Goal: Information Seeking & Learning: Learn about a topic

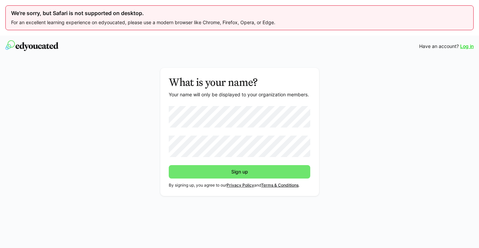
scroll to position [36, 0]
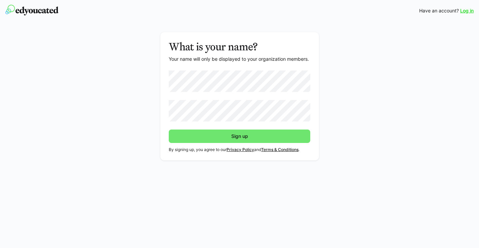
click at [292, 152] on link "Terms & Conditions" at bounding box center [279, 149] width 37 height 5
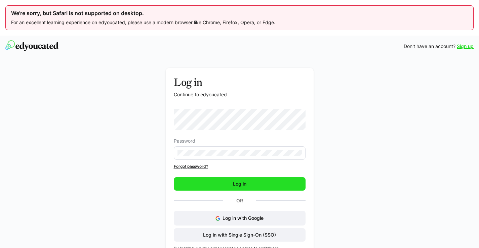
click at [241, 183] on span "Log in" at bounding box center [239, 184] width 15 height 7
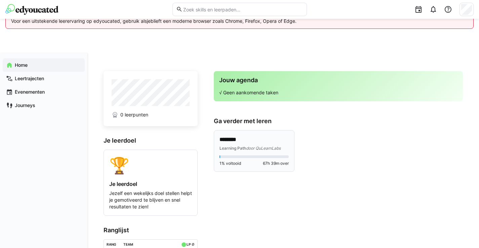
scroll to position [11, 0]
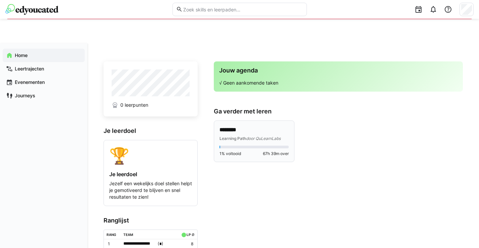
click at [269, 132] on p "********" at bounding box center [253, 129] width 69 height 7
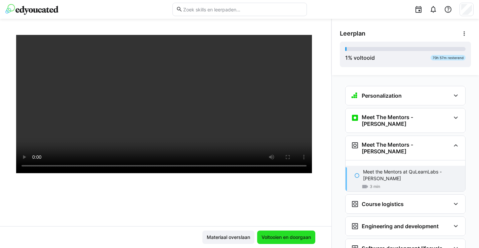
click at [299, 239] on span "Voltooien en doorgaan" at bounding box center [285, 237] width 51 height 7
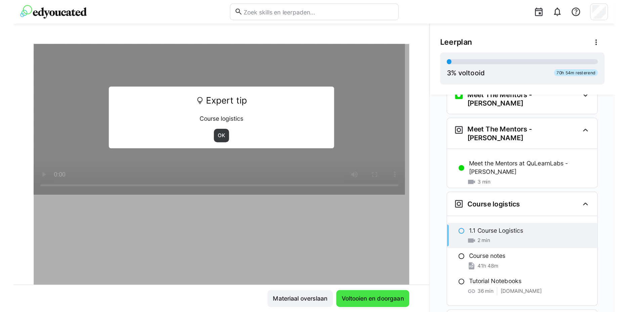
scroll to position [42, 0]
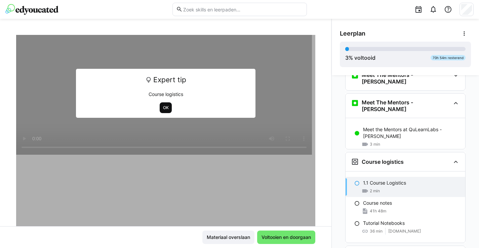
click at [165, 108] on span "OK" at bounding box center [165, 107] width 7 height 5
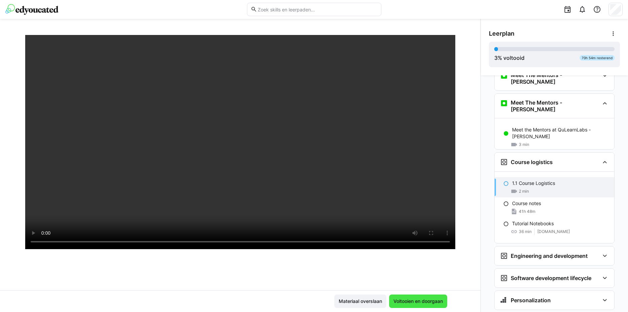
click at [415, 248] on span "Voltooien en doorgaan" at bounding box center [417, 301] width 51 height 7
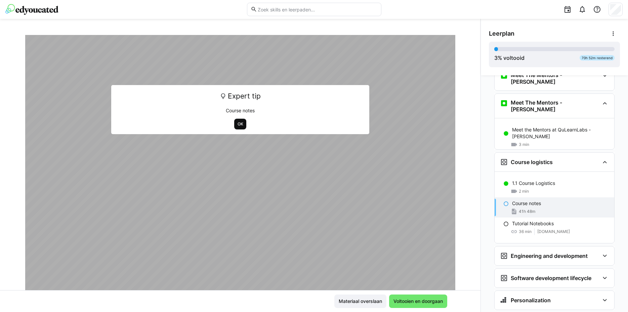
click at [241, 122] on span "OK" at bounding box center [240, 123] width 7 height 5
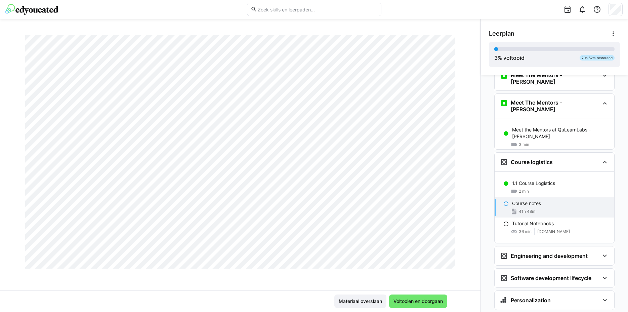
scroll to position [5683, 0]
click at [430, 248] on span "Voltooien en doorgaan" at bounding box center [418, 300] width 58 height 13
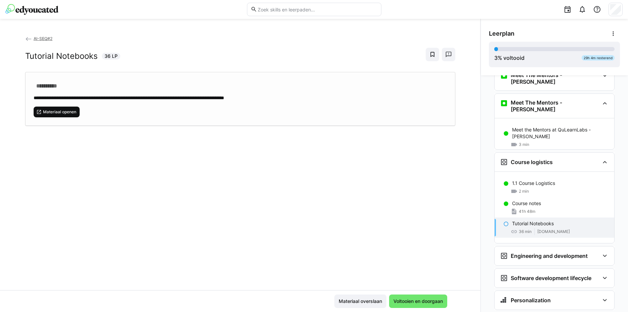
scroll to position [0, 0]
click at [71, 113] on span "Materiaal openen" at bounding box center [59, 111] width 35 height 5
click at [420, 248] on span "Voltooien en doorgaan" at bounding box center [417, 301] width 51 height 7
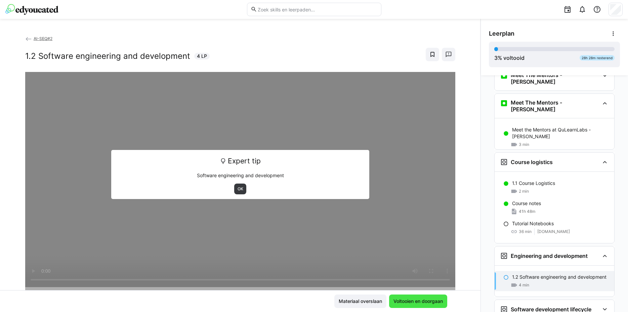
scroll to position [50, 0]
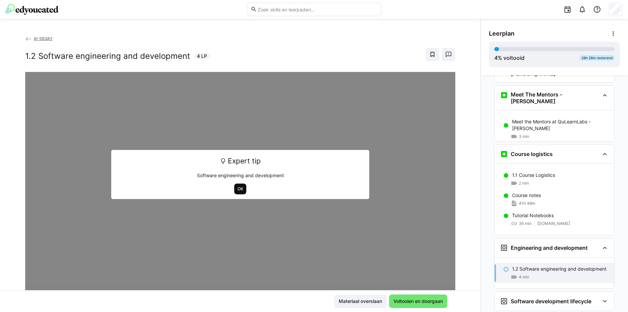
click at [237, 186] on span "OK" at bounding box center [240, 188] width 7 height 5
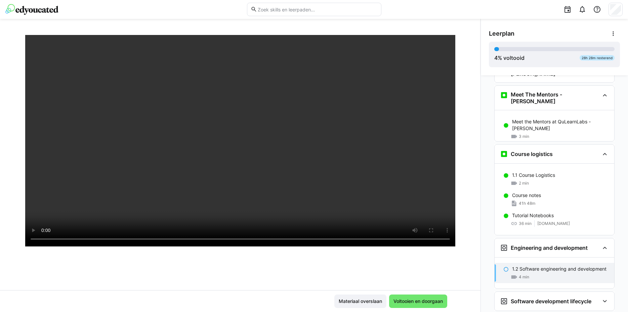
scroll to position [56, 0]
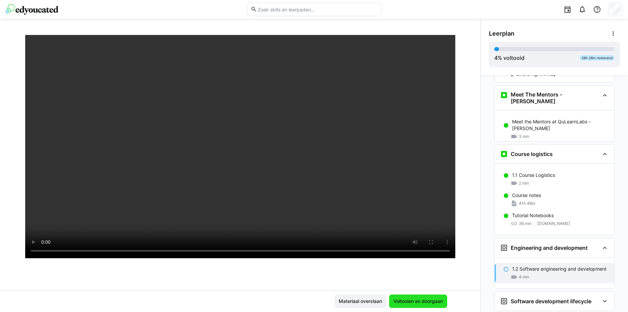
click at [424, 248] on span "Voltooien en doorgaan" at bounding box center [417, 301] width 51 height 7
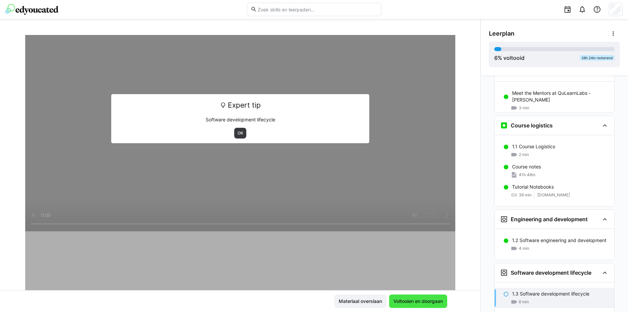
scroll to position [82, 0]
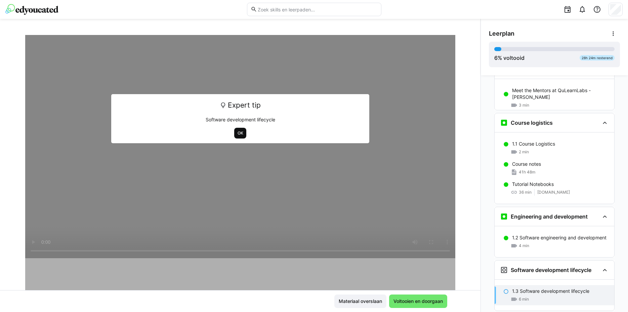
click at [241, 133] on span "OK" at bounding box center [240, 132] width 7 height 5
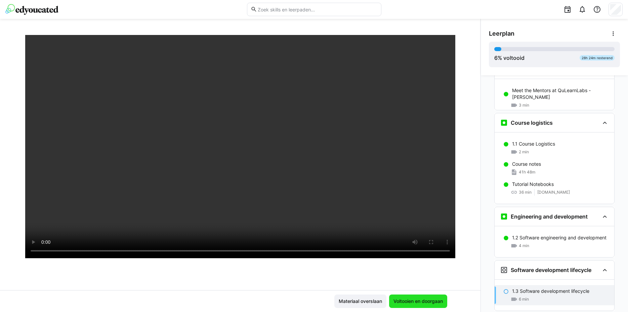
click at [411, 248] on span "Voltooien en doorgaan" at bounding box center [417, 301] width 51 height 7
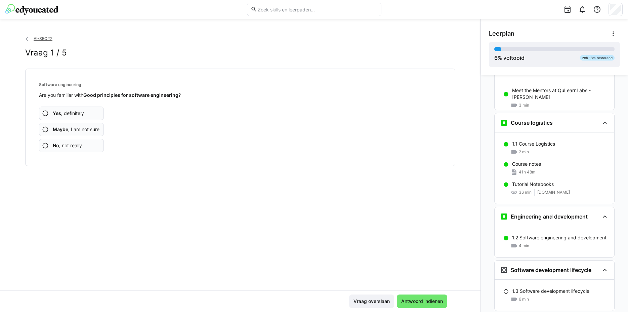
scroll to position [113, 0]
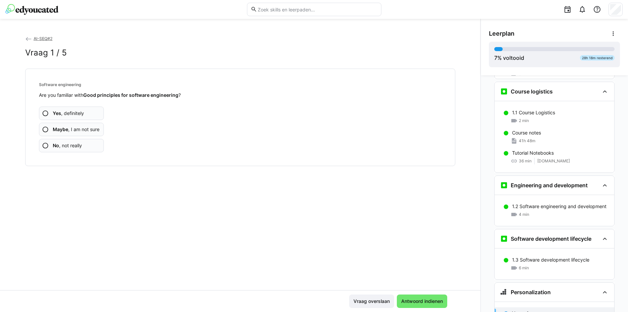
click at [88, 129] on span "Maybe , I am not sure" at bounding box center [76, 129] width 47 height 7
click at [80, 113] on span "Yes , definitely" at bounding box center [68, 113] width 31 height 7
click at [78, 114] on span "Yes , definitely" at bounding box center [68, 113] width 31 height 7
click at [80, 130] on span "Maybe , I am not sure" at bounding box center [76, 129] width 47 height 7
click at [92, 130] on span "Maybe , I am not sure" at bounding box center [76, 129] width 47 height 7
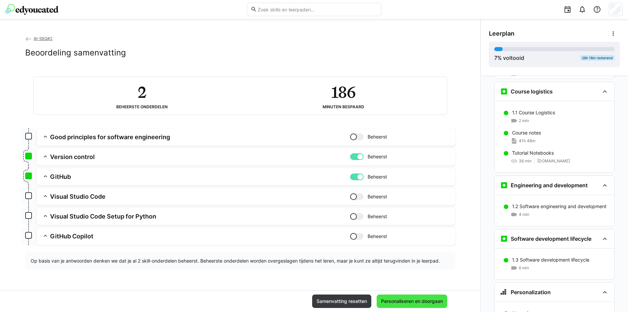
click at [415, 248] on span "Personaliseren en doorgaan" at bounding box center [412, 301] width 64 height 7
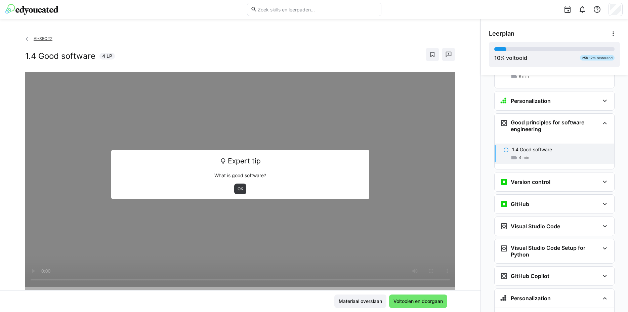
scroll to position [331, 0]
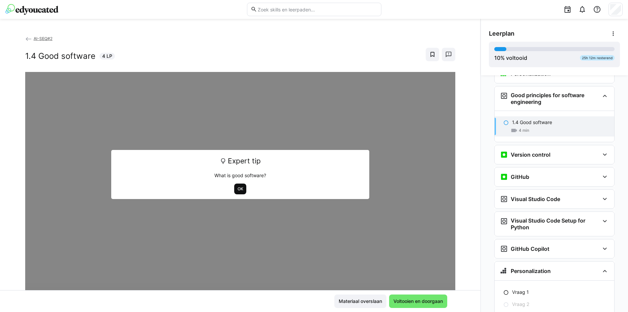
click at [241, 188] on span "OK" at bounding box center [240, 188] width 7 height 5
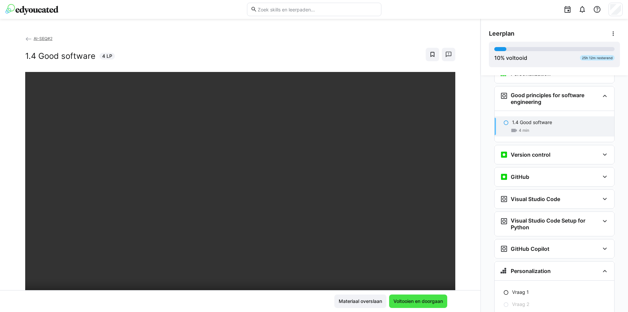
click at [427, 248] on span "Voltooien en doorgaan" at bounding box center [418, 300] width 58 height 13
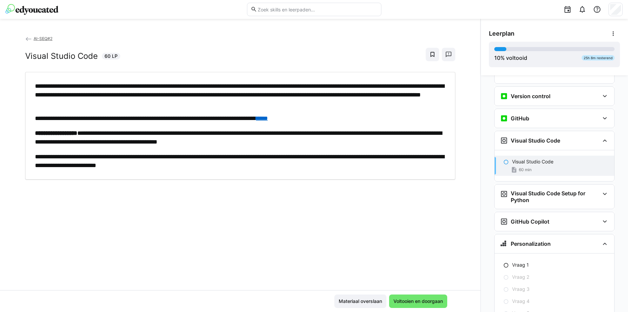
scroll to position [394, 0]
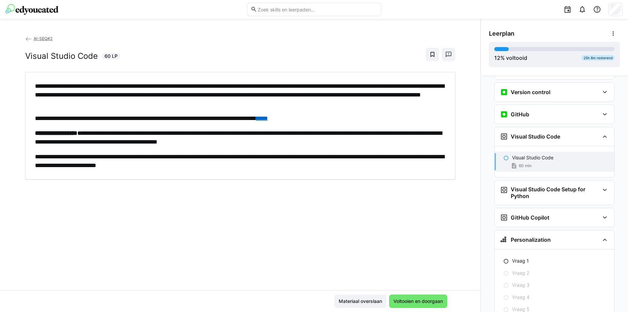
click at [268, 118] on link "****" at bounding box center [262, 118] width 12 height 6
click at [426, 248] on span "Voltooien en doorgaan" at bounding box center [417, 301] width 51 height 7
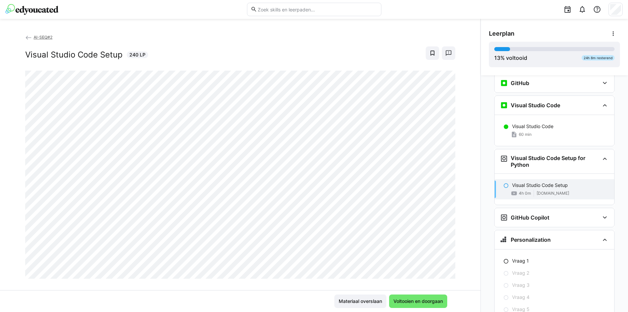
scroll to position [3, 0]
click at [417, 248] on span "Voltooien en doorgaan" at bounding box center [417, 301] width 51 height 7
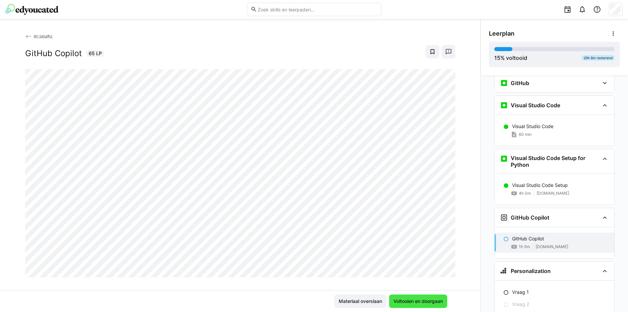
scroll to position [456, 0]
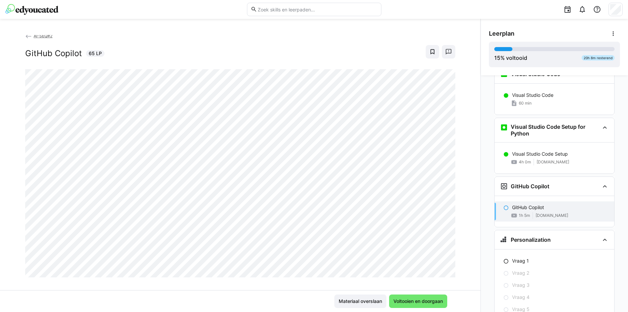
click at [245, 248] on div "AI-SEQ#2 GitHub Copilot 65 LP" at bounding box center [240, 162] width 480 height 255
click at [370, 248] on span "Materiaal overslaan" at bounding box center [360, 301] width 45 height 7
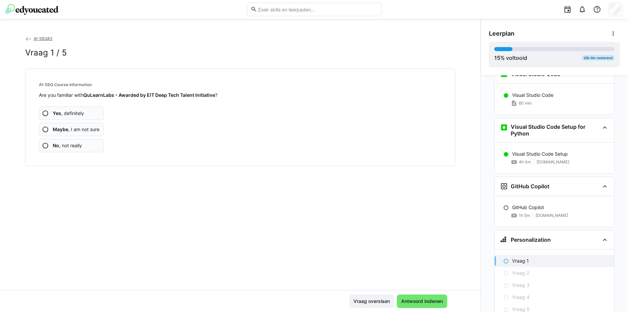
scroll to position [487, 0]
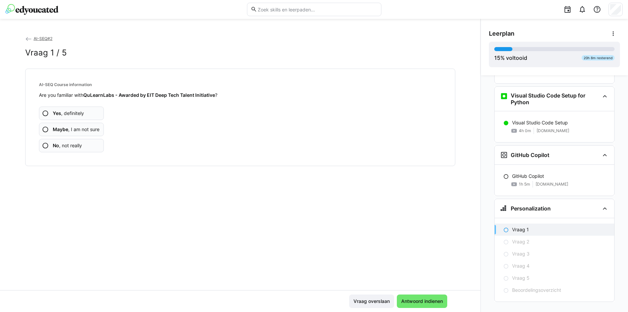
click at [81, 109] on app-assessment-question-radio "Yes , definitely" at bounding box center [71, 113] width 65 height 13
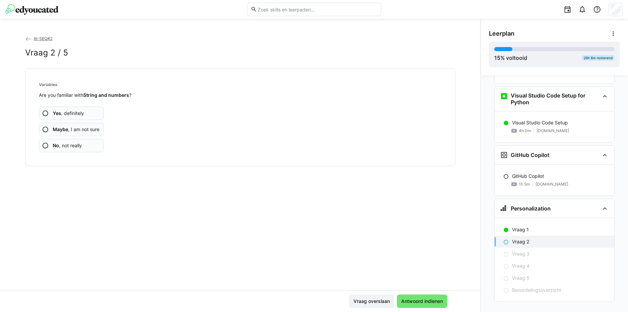
click at [70, 115] on span "Yes , definitely" at bounding box center [68, 113] width 31 height 7
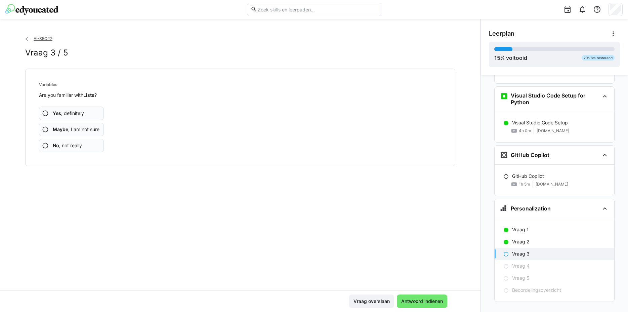
click at [78, 113] on span "Yes , definitely" at bounding box center [68, 113] width 31 height 7
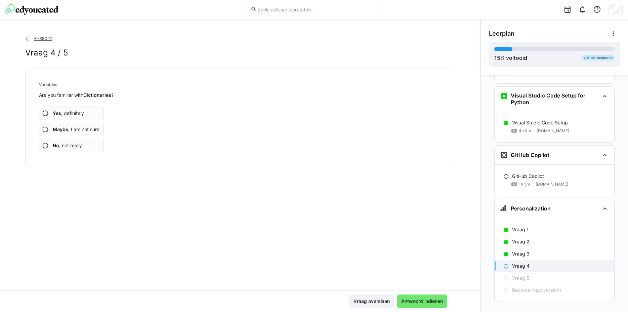
click at [78, 129] on span "Maybe , I am not sure" at bounding box center [76, 129] width 47 height 7
click at [83, 113] on span "Yes , definitely" at bounding box center [68, 113] width 31 height 7
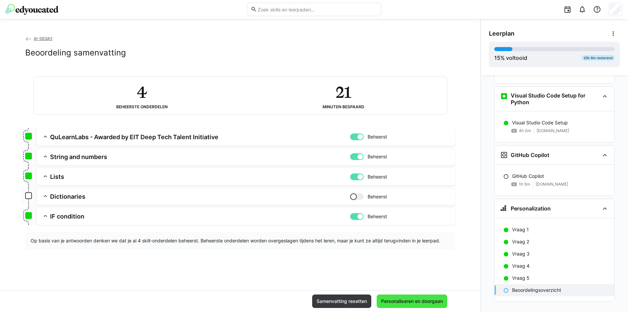
click at [433, 248] on span "Personaliseren en doorgaan" at bounding box center [412, 301] width 64 height 7
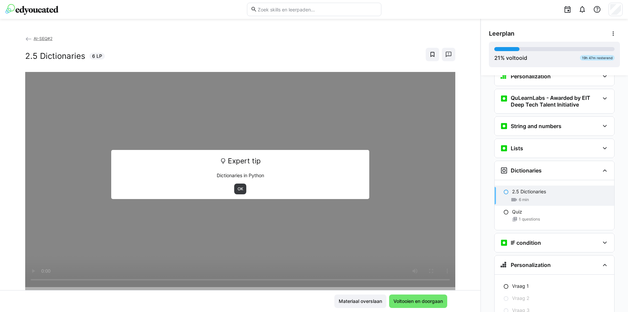
scroll to position [626, 0]
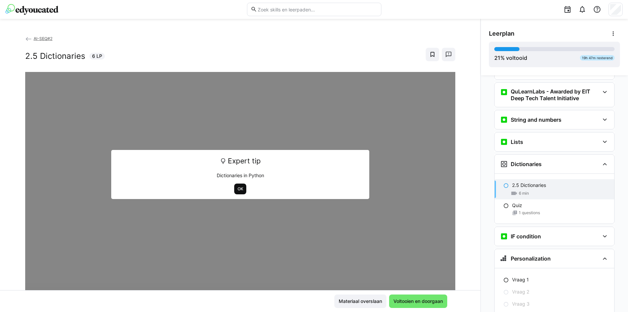
click at [237, 190] on span "OK" at bounding box center [240, 188] width 7 height 5
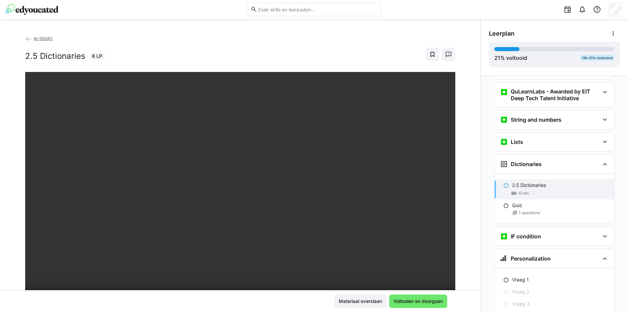
click at [176, 52] on div "2.5 Dictionaries 6 LP" at bounding box center [240, 54] width 430 height 13
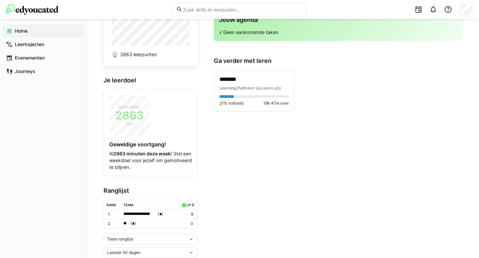
scroll to position [76, 0]
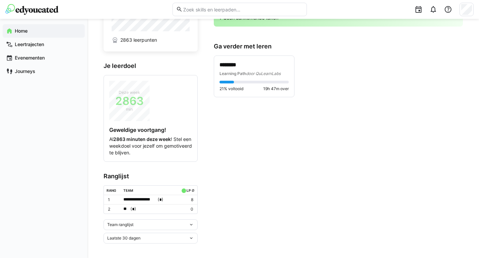
click at [194, 222] on eds-icon at bounding box center [190, 224] width 5 height 5
click at [133, 238] on div "Team ranglijst" at bounding box center [151, 236] width 86 height 5
click at [187, 236] on div "Laatste 30 dagen" at bounding box center [147, 238] width 81 height 5
click at [223, 225] on app-home-right "Jouw agenda √ Geen aankomende taken Ga verder met leren ******** Learning Path …" at bounding box center [338, 119] width 249 height 247
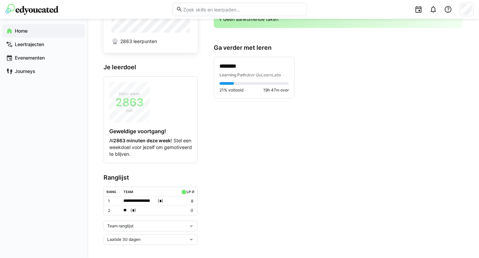
scroll to position [0, 0]
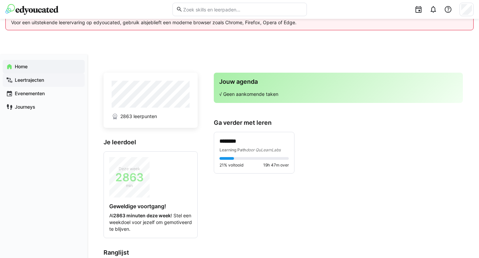
click at [0, 0] on app-navigation-label "Leertrajecten" at bounding box center [0, 0] width 0 height 0
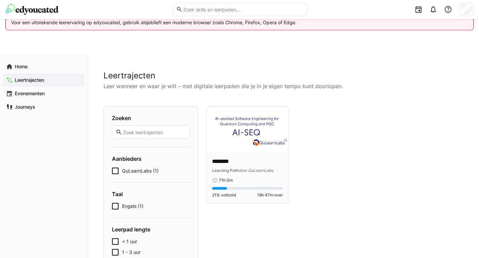
click at [273, 168] on span "door QuLearnLabs" at bounding box center [256, 170] width 35 height 5
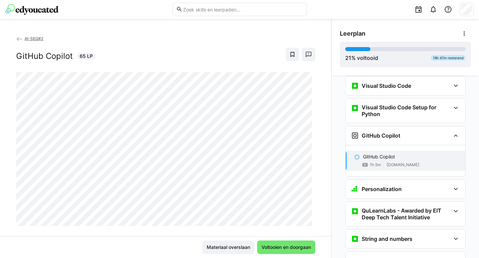
scroll to position [288, 0]
